Goal: Download file/media

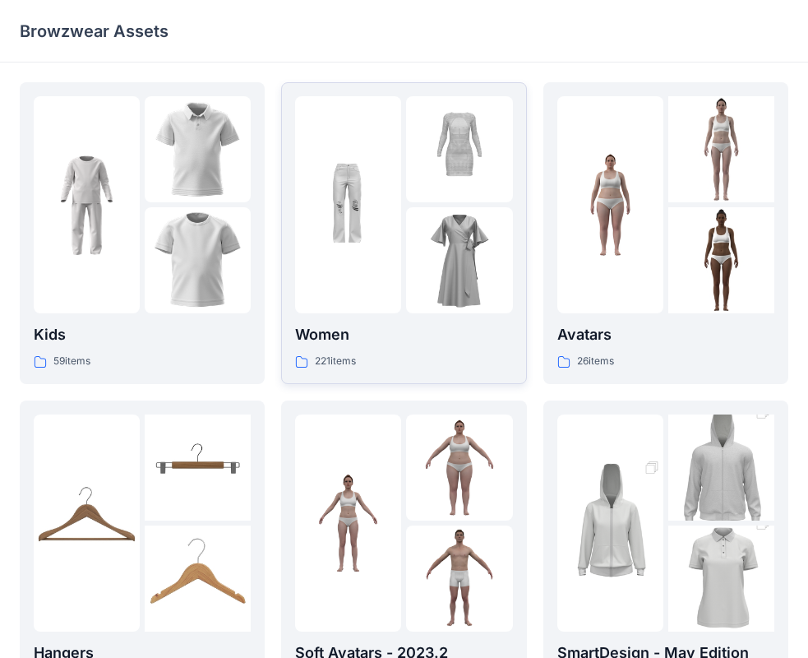
click at [455, 232] on img at bounding box center [459, 260] width 106 height 106
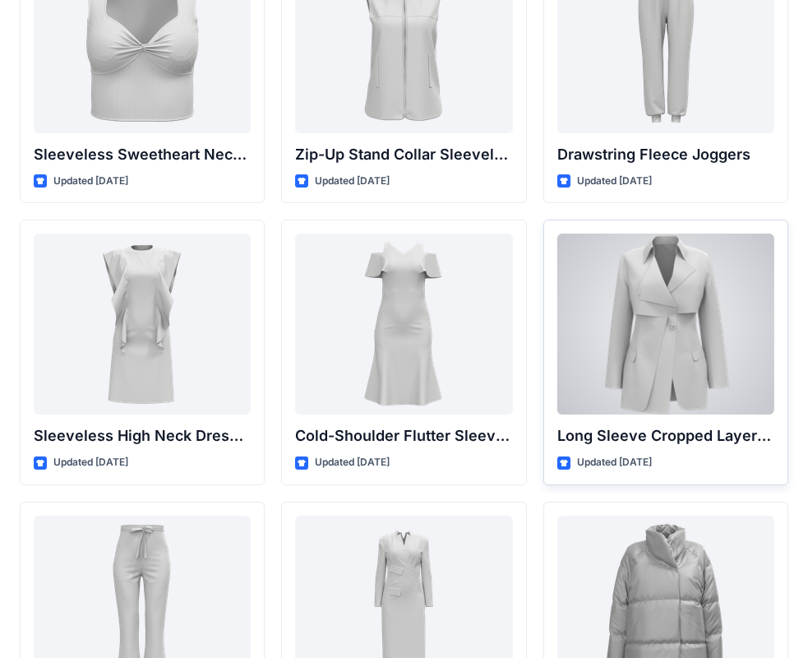
scroll to position [5779, 0]
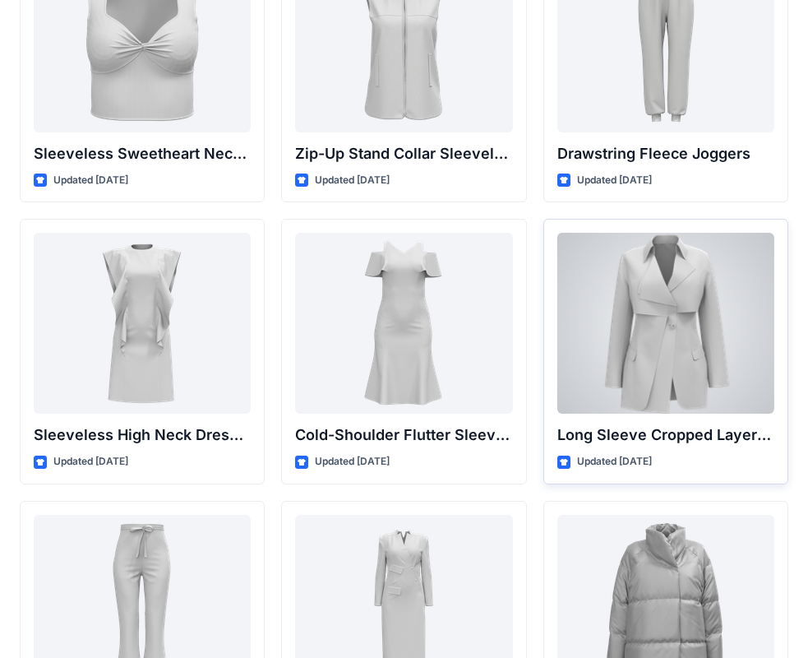
click at [687, 405] on div at bounding box center [666, 323] width 217 height 181
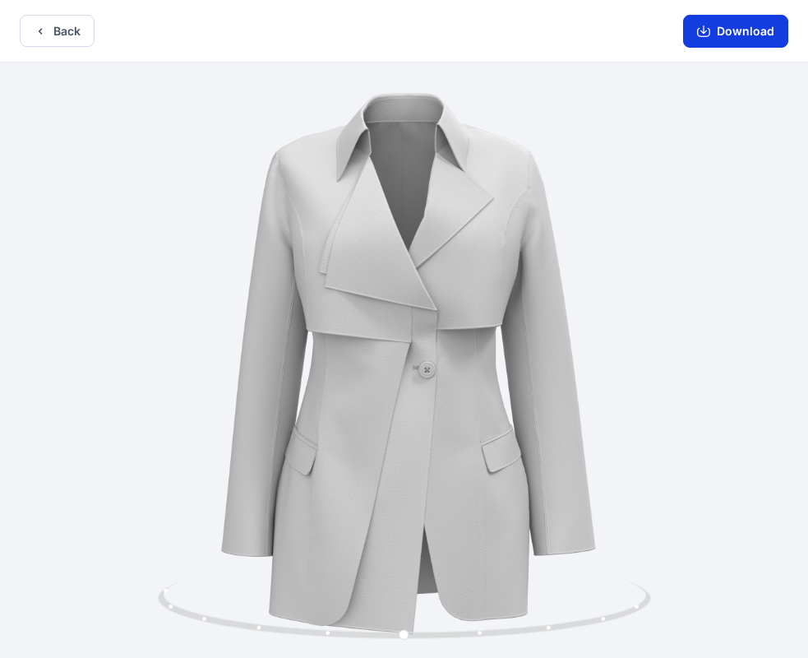
click at [724, 31] on button "Download" at bounding box center [735, 31] width 105 height 33
click at [67, 31] on button "Back" at bounding box center [57, 31] width 75 height 32
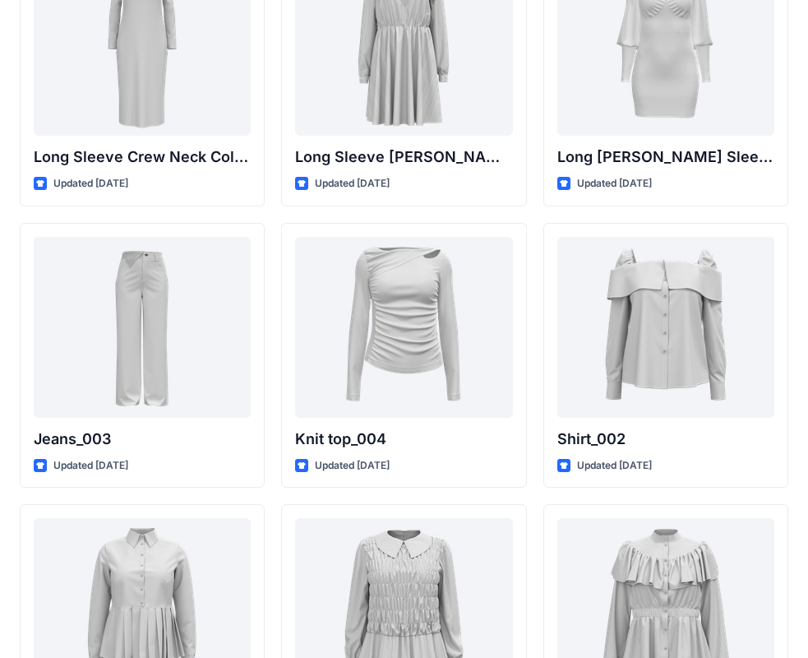
scroll to position [6905, 0]
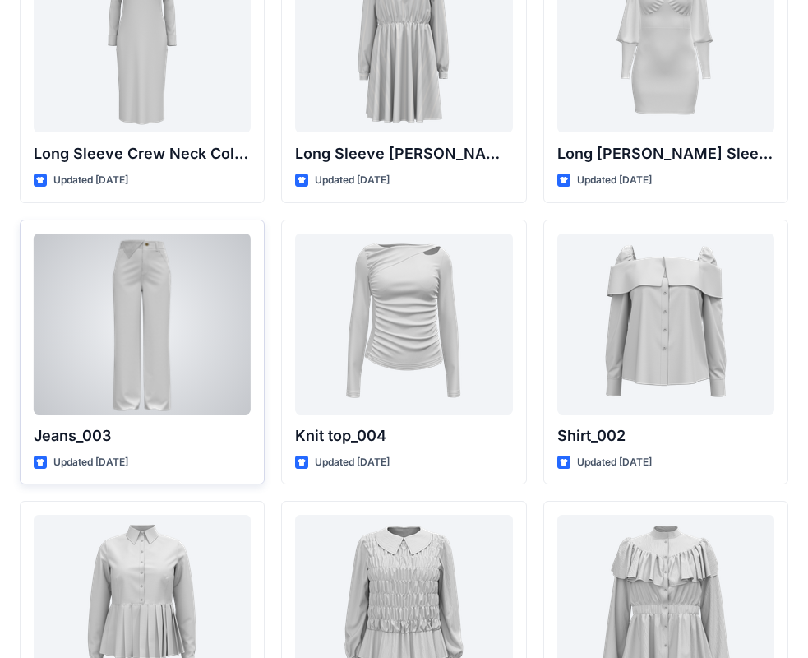
click at [146, 358] on div at bounding box center [142, 324] width 217 height 181
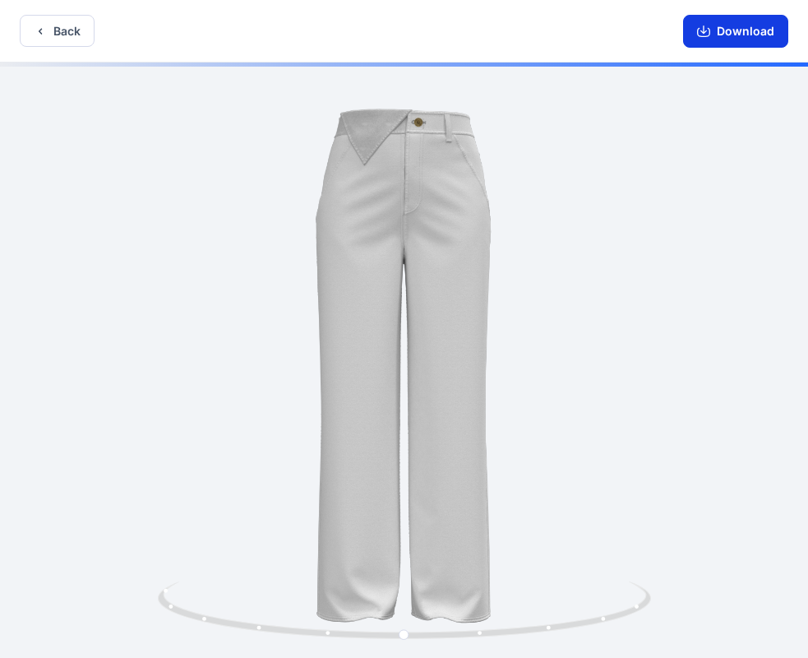
click at [734, 34] on button "Download" at bounding box center [735, 31] width 105 height 33
